Goal: Task Accomplishment & Management: Use online tool/utility

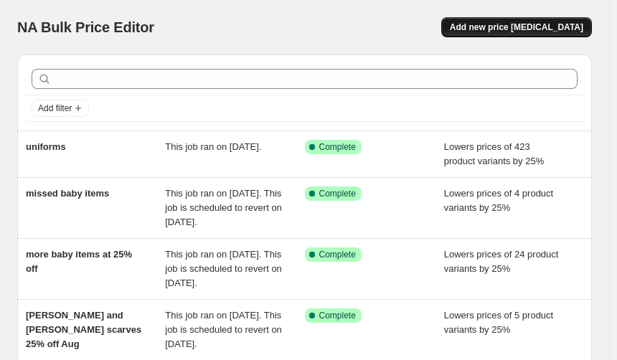
click at [538, 27] on span "Add new price [MEDICAL_DATA]" at bounding box center [517, 27] width 134 height 11
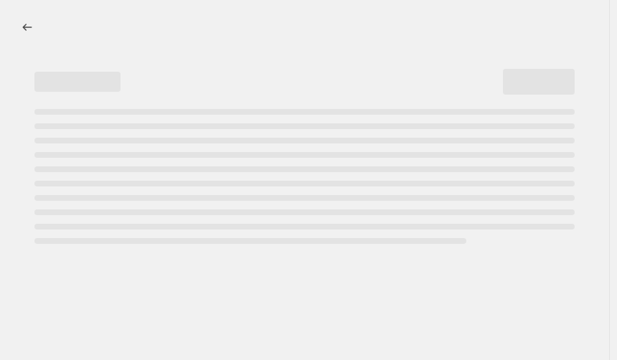
select select "percentage"
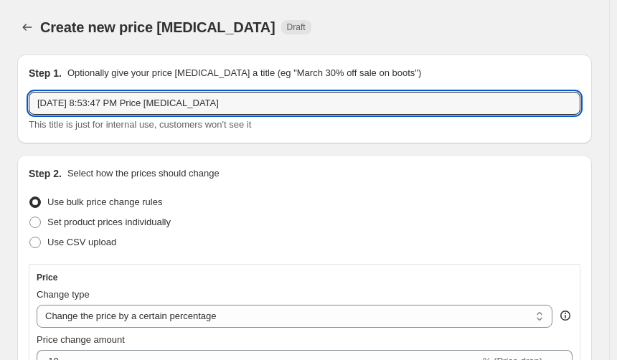
drag, startPoint x: 253, startPoint y: 104, endPoint x: -79, endPoint y: 81, distance: 332.5
click at [0, 81] on html "Home Settings Plans Skip to content Create new price [MEDICAL_DATA]. This page …" at bounding box center [308, 180] width 617 height 360
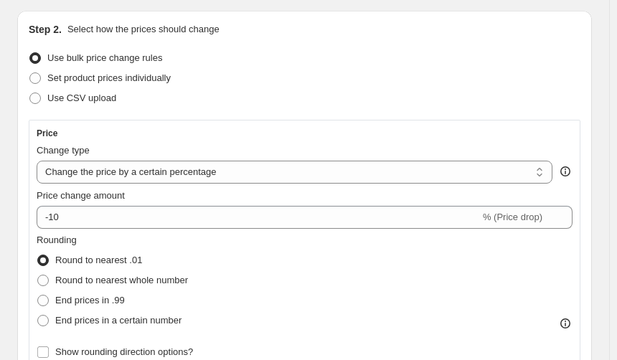
scroll to position [215, 0]
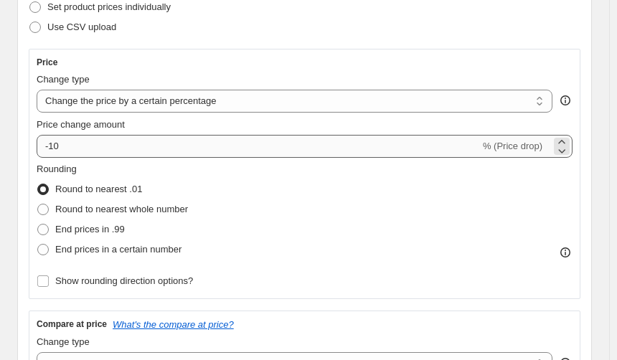
type input "bath and beauty clearance 15%"
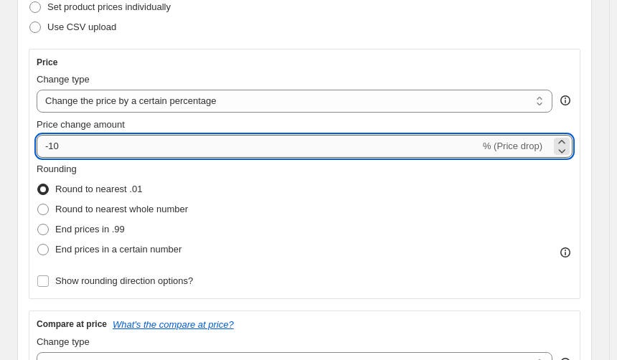
click at [92, 145] on input "-10" at bounding box center [259, 146] width 444 height 23
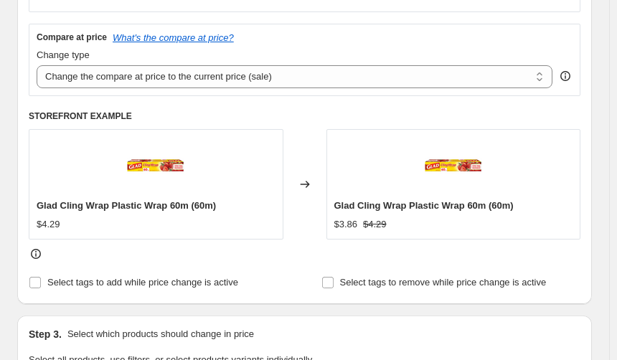
scroll to position [646, 0]
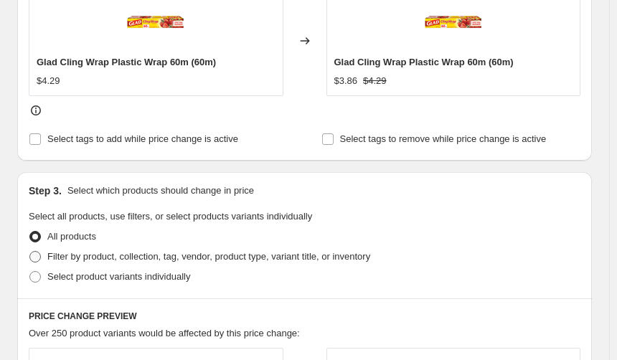
type input "-15"
click at [33, 256] on span at bounding box center [34, 256] width 11 height 11
click at [30, 252] on input "Filter by product, collection, tag, vendor, product type, variant title, or inv…" at bounding box center [29, 251] width 1 height 1
radio input "true"
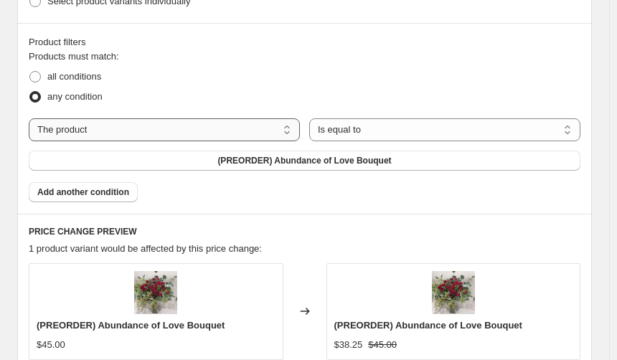
scroll to position [933, 0]
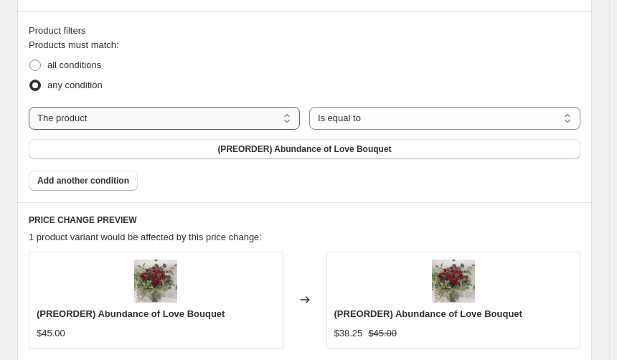
click at [288, 120] on select "The product The product's collection The product's tag The product's vendor The…" at bounding box center [164, 118] width 271 height 23
select select "tag"
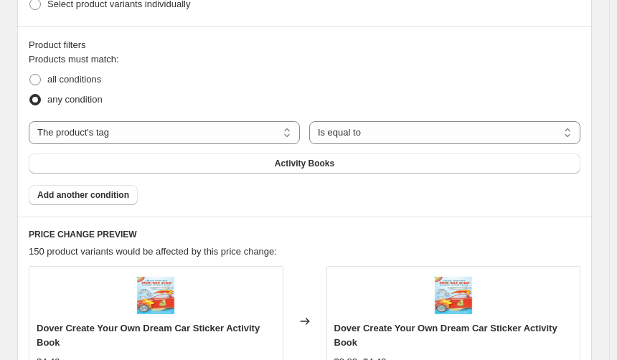
scroll to position [948, 0]
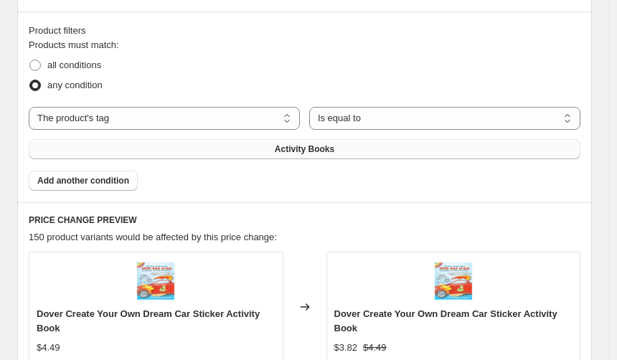
click at [281, 149] on span "Activity Books" at bounding box center [305, 149] width 60 height 11
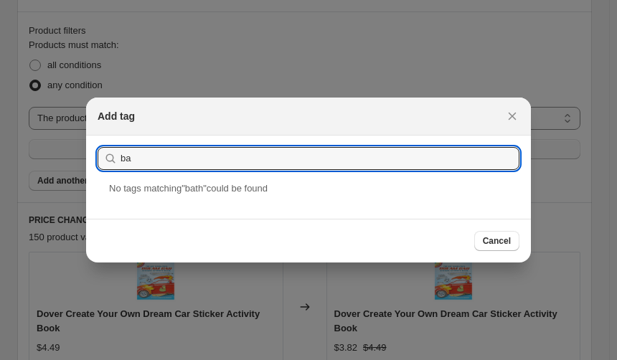
type input "b"
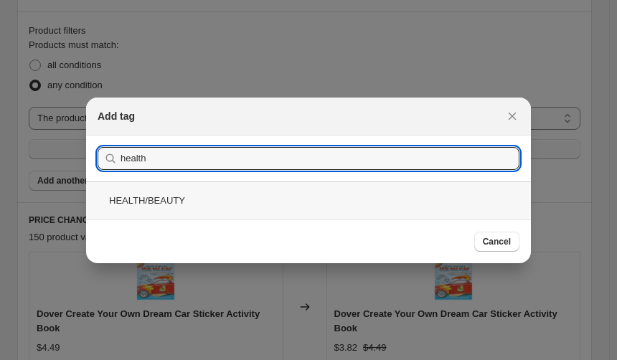
type input "health"
click at [222, 210] on div "HEALTH/BEAUTY" at bounding box center [308, 201] width 445 height 38
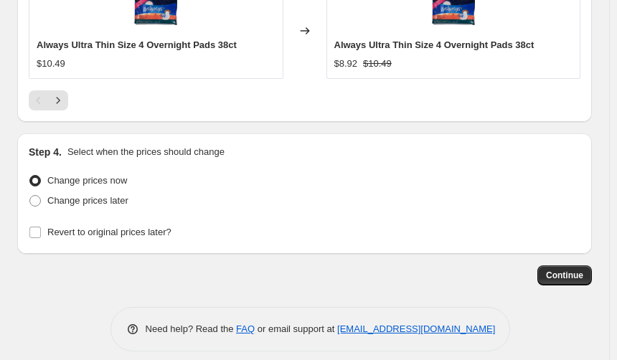
scroll to position [1643, 0]
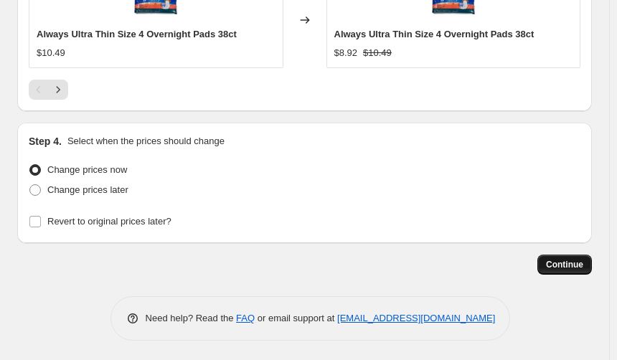
click at [571, 262] on span "Continue" at bounding box center [564, 264] width 37 height 11
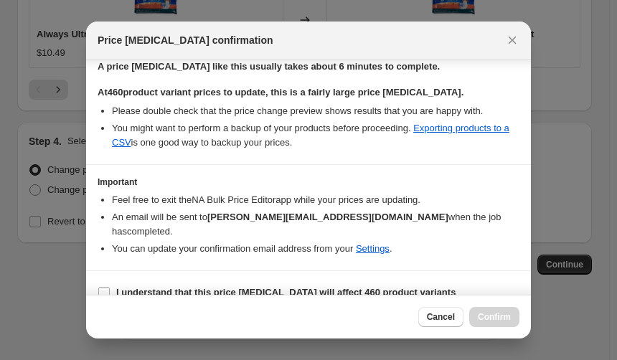
scroll to position [233, 0]
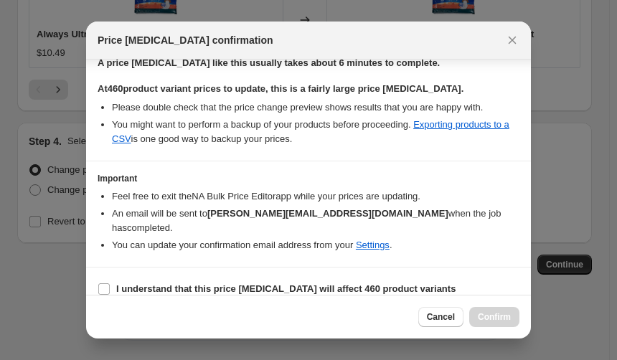
drag, startPoint x: 101, startPoint y: 269, endPoint x: 136, endPoint y: 285, distance: 38.6
click at [103, 284] on input "I understand that this price [MEDICAL_DATA] will affect 460 product variants" at bounding box center [103, 289] width 11 height 11
checkbox input "true"
click at [497, 318] on span "Confirm" at bounding box center [494, 317] width 33 height 11
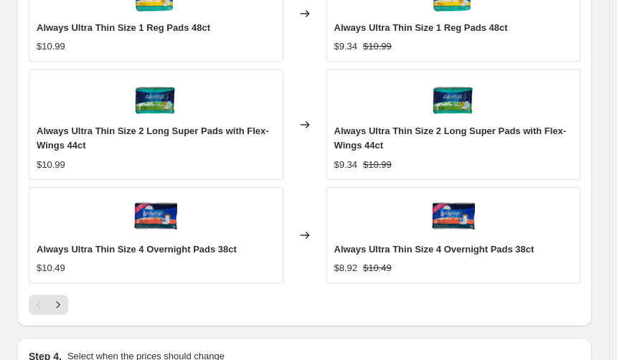
scroll to position [1571, 0]
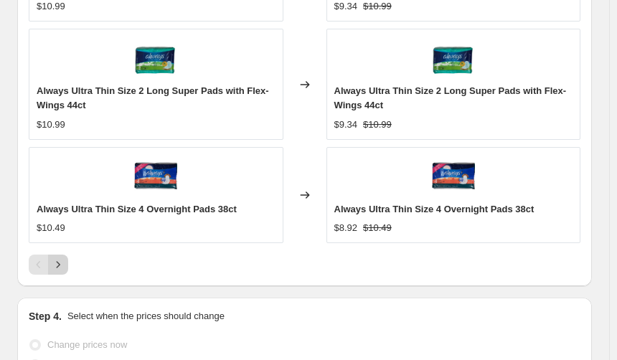
click at [55, 258] on icon "Next" at bounding box center [58, 265] width 14 height 14
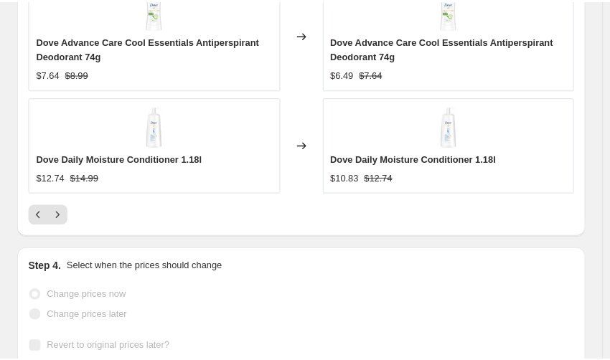
scroll to position [1715, 0]
